Goal: Contribute content: Add original content to the website for others to see

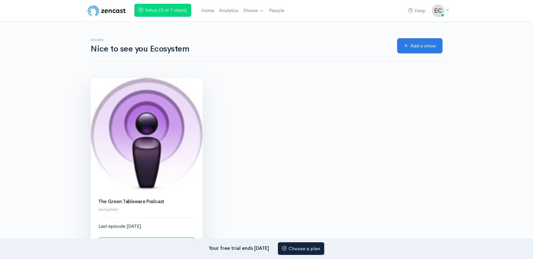
click at [141, 160] on img at bounding box center [147, 135] width 112 height 114
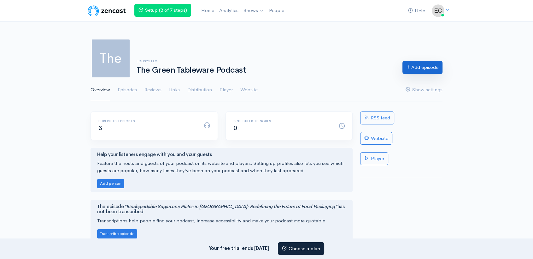
click at [421, 65] on link "Add episode" at bounding box center [423, 67] width 40 height 13
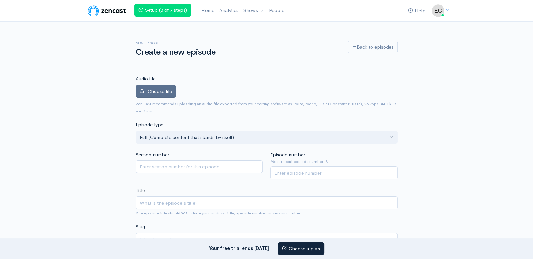
click at [157, 93] on span "Choose file" at bounding box center [160, 91] width 24 height 6
click at [0, 0] on input "Choose file" at bounding box center [0, 0] width 0 height 0
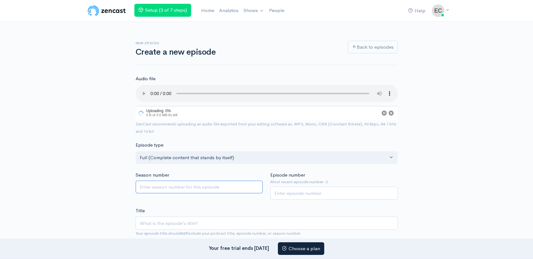
click at [188, 190] on input "Season number" at bounding box center [200, 187] width 128 height 13
click at [276, 191] on input "Episode number" at bounding box center [334, 193] width 128 height 13
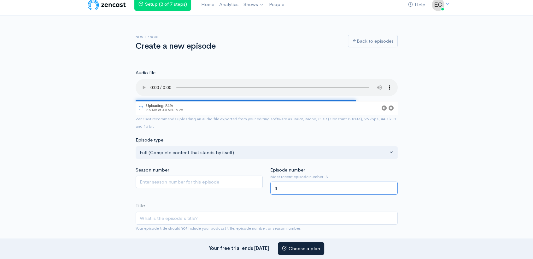
scroll to position [8, 0]
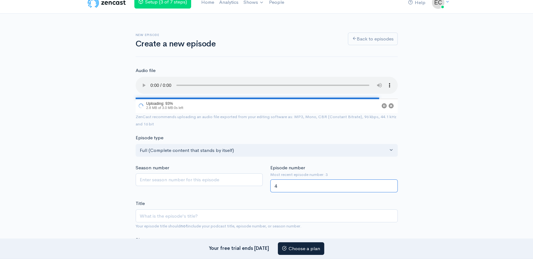
type input "4"
drag, startPoint x: 202, startPoint y: 210, endPoint x: 209, endPoint y: 212, distance: 7.2
click at [209, 212] on input "Title" at bounding box center [267, 215] width 262 height 13
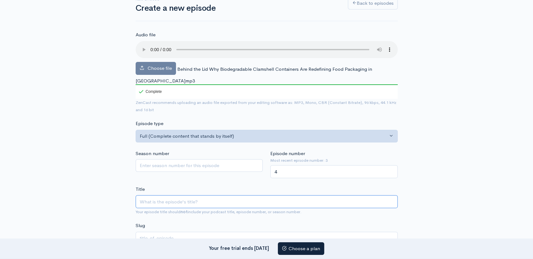
scroll to position [47, 0]
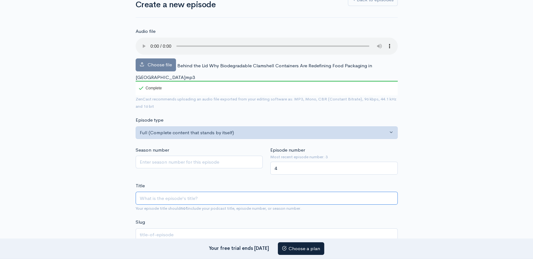
paste input "Behind the Lid: Why Biodegradable Clamshell Containers Are Redefining Food Pack…"
type input "Behind the Lid: Why Biodegradable Clamshell Containers Are Redefining Food Pack…"
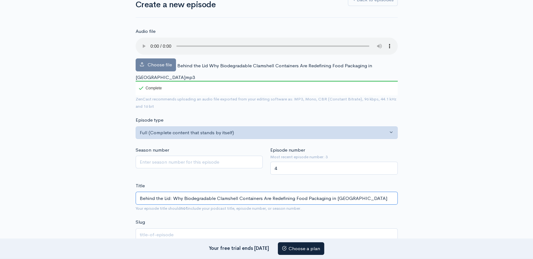
type input "behind-the-lid-why-biodegradable-clamshell-containers-are-redefining-food-packa…"
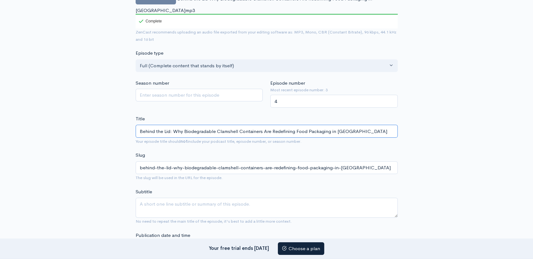
scroll to position [116, 0]
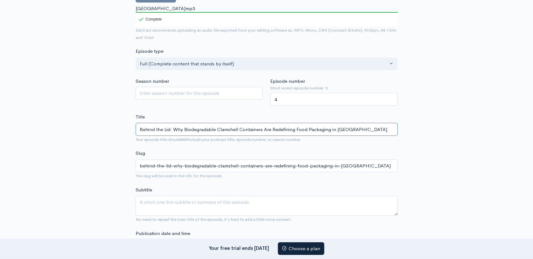
type input "Behind the Lid: Why Biodegradable Clamshell Containers Are Redefining Food Pack…"
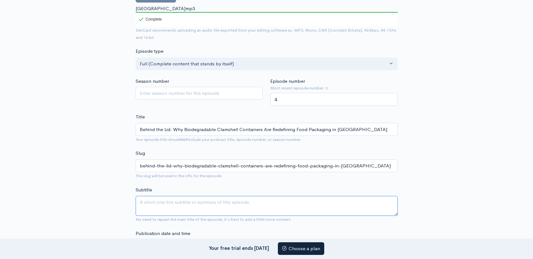
click at [198, 196] on textarea "Subtitle" at bounding box center [267, 206] width 262 height 20
paste textarea "In India’s fast-paced food service world, packaging can make or break customer …"
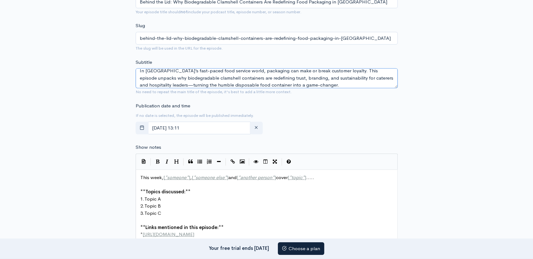
scroll to position [244, 0]
type textarea "In India’s fast-paced food service world, packaging can make or break customer …"
click at [221, 202] on pre "2. Topic B" at bounding box center [269, 205] width 261 height 7
type textarea "This week, [*someone*], [*someone else*] and [*another person*] cover [*topic*]…"
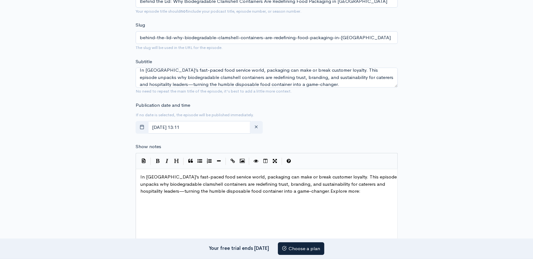
paste textarea
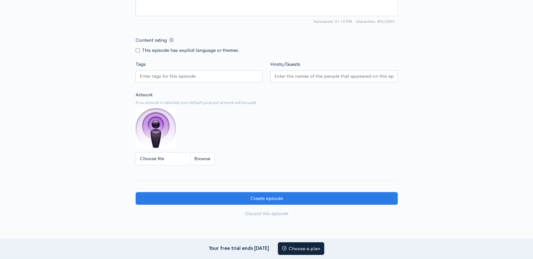
scroll to position [501, 0]
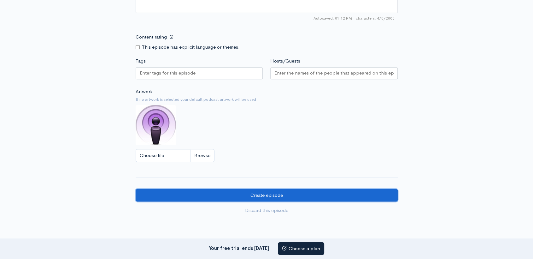
click at [271, 189] on input "Create episode" at bounding box center [267, 195] width 262 height 13
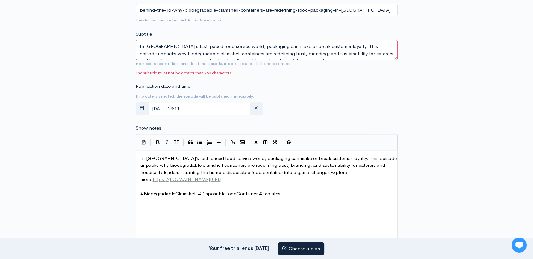
click at [210, 41] on textarea "In India’s fast-paced food service world, packaging can make or break customer …" at bounding box center [267, 50] width 262 height 20
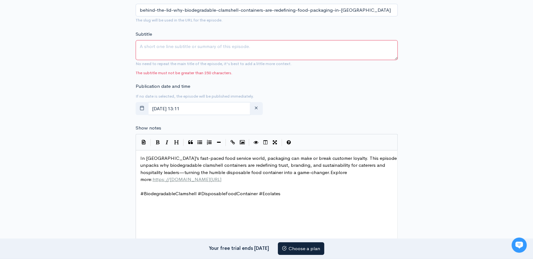
paste textarea "Discover how biodegradable clamshell containers are reshaping India’s food serv…"
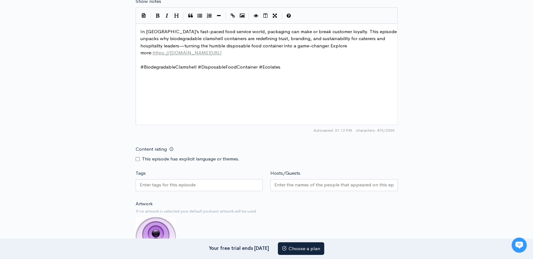
scroll to position [535, 0]
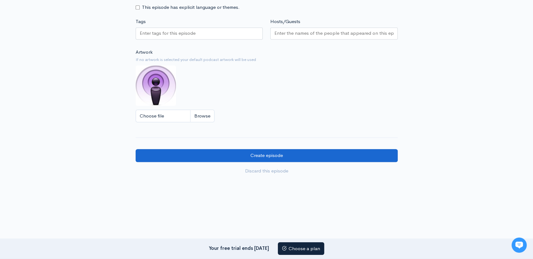
type textarea "Discover how biodegradable clamshell containers are reshaping India’s food serv…"
click at [269, 149] on input "Create episode" at bounding box center [267, 155] width 262 height 13
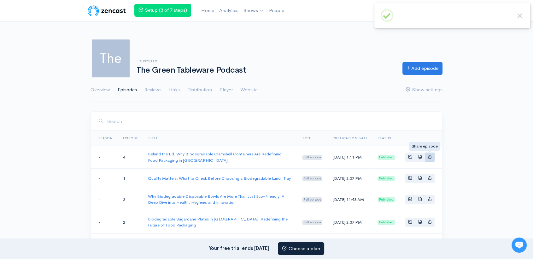
click at [432, 155] on icon "Basic example" at bounding box center [430, 156] width 4 height 4
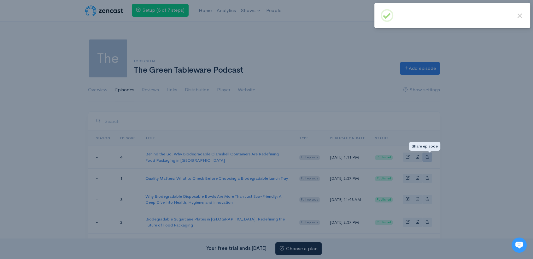
type input "[URL][DOMAIN_NAME]"
type input "<iframe src='[URL][DOMAIN_NAME]' width='100%' height='190' frameborder='0' scro…"
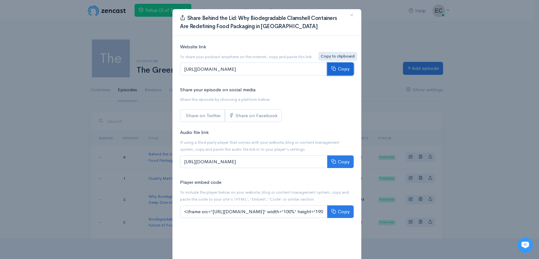
click at [338, 68] on button "Copy" at bounding box center [340, 68] width 27 height 13
